Goal: Navigation & Orientation: Find specific page/section

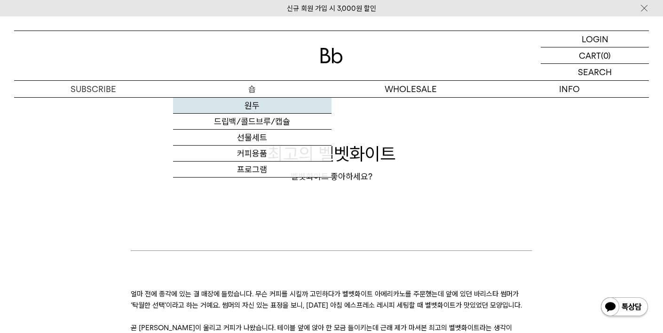
click at [248, 106] on link "원두" at bounding box center [252, 106] width 159 height 16
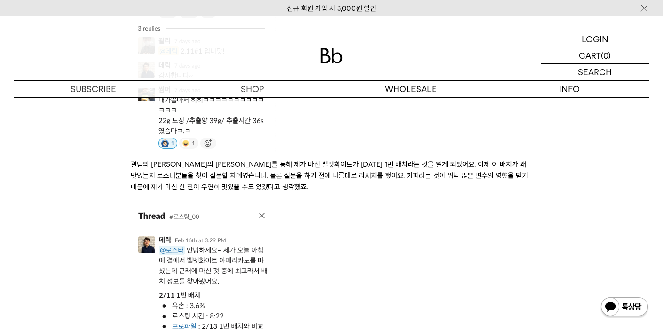
scroll to position [440, 0]
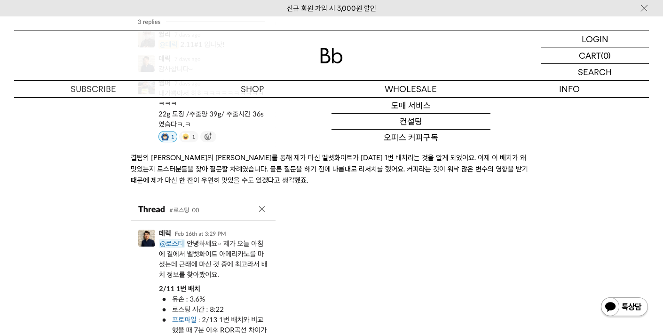
click at [327, 51] on img at bounding box center [331, 56] width 23 height 16
